Goal: Browse casually

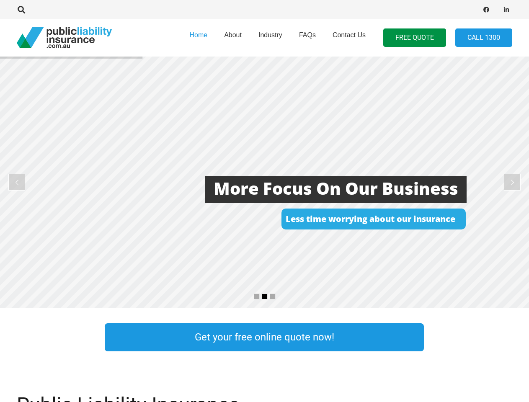
click at [264, 201] on rs-layer at bounding box center [264, 182] width 529 height 251
click at [21, 10] on icon "Search" at bounding box center [22, 10] width 8 height 8
click at [36, 10] on div at bounding box center [150, 9] width 267 height 26
click at [264, 182] on rs-layer at bounding box center [264, 182] width 529 height 251
click at [17, 182] on rs-arrow at bounding box center [16, 182] width 17 height 17
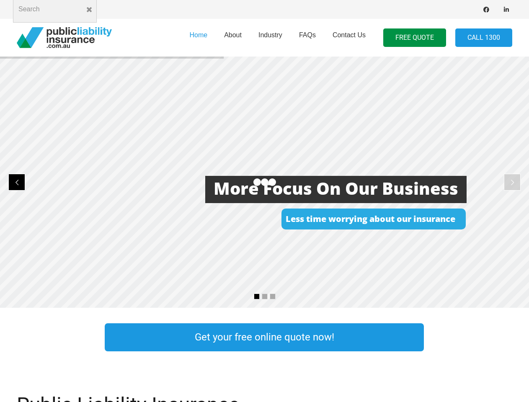
click at [512, 182] on rs-arrow at bounding box center [512, 182] width 17 height 17
click at [257, 296] on rs-bullet at bounding box center [257, 296] width 6 height 6
click at [265, 296] on rs-bullet at bounding box center [265, 296] width 6 height 6
